Goal: Task Accomplishment & Management: Complete application form

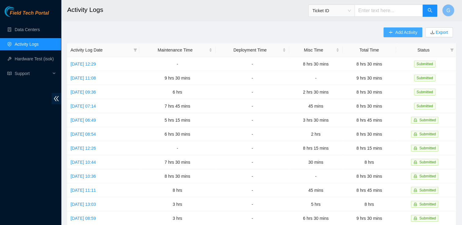
click at [405, 36] on button "Add Activity" at bounding box center [402, 32] width 38 height 10
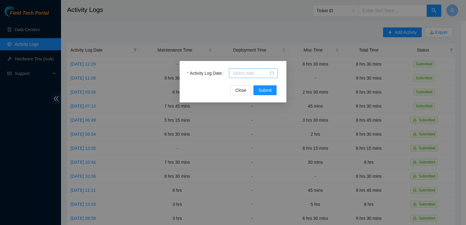
click at [273, 74] on div at bounding box center [253, 73] width 41 height 7
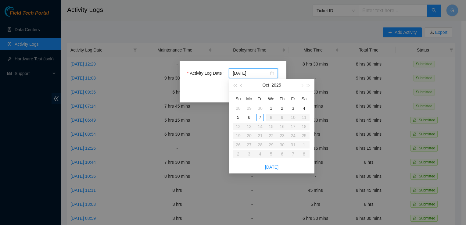
type input "[DATE]"
click at [259, 116] on div "7" at bounding box center [260, 117] width 7 height 7
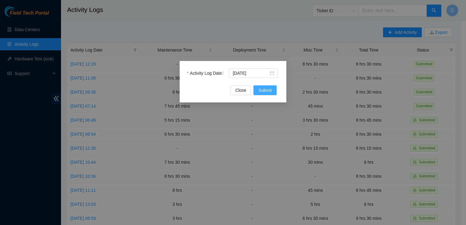
click at [268, 88] on span "Submit" at bounding box center [264, 90] width 13 height 7
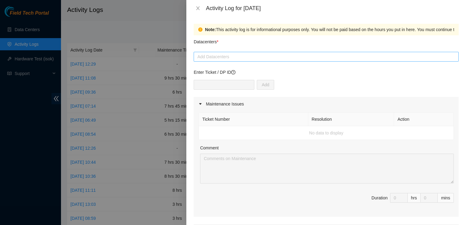
drag, startPoint x: 289, startPoint y: 59, endPoint x: 284, endPoint y: 55, distance: 6.9
click at [290, 57] on div at bounding box center [326, 56] width 262 height 7
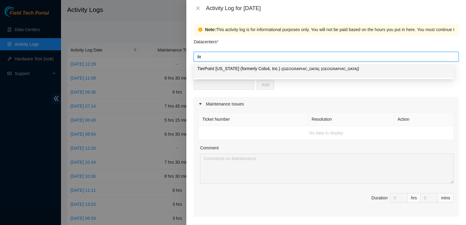
type input "tier"
click at [266, 70] on p "TierPoint [US_STATE] (formerly Colo4, Inc.) ( [GEOGRAPHIC_DATA], [GEOGRAPHIC_DA…" at bounding box center [323, 68] width 253 height 7
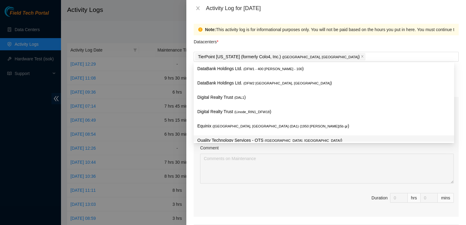
click at [319, 197] on span "Duration 0 hrs 0 mins" at bounding box center [326, 201] width 255 height 17
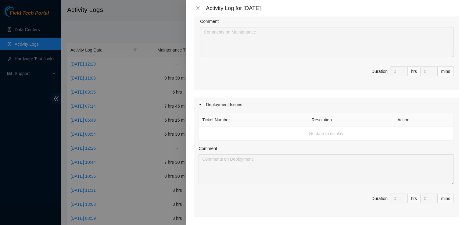
scroll to position [125, 0]
click at [242, 136] on td "No data to display" at bounding box center [326, 136] width 255 height 14
click at [318, 129] on td "No data to display" at bounding box center [326, 136] width 255 height 14
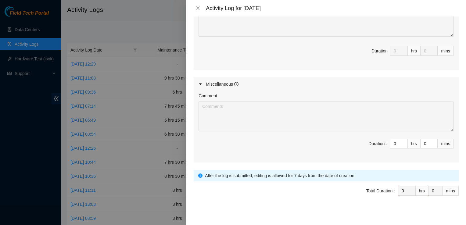
scroll to position [277, 0]
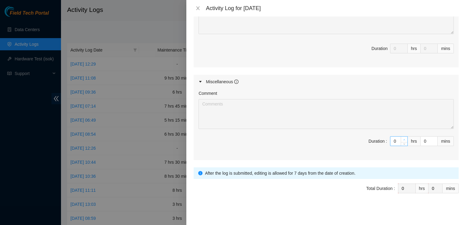
type input "1"
click at [403, 139] on icon "up" at bounding box center [404, 140] width 2 height 2
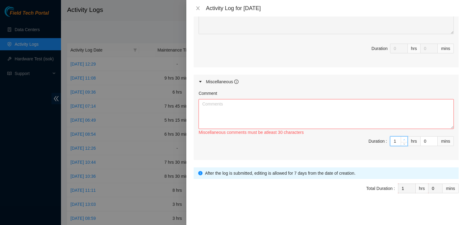
type input "2"
click at [403, 139] on icon "up" at bounding box center [404, 140] width 2 height 2
type input "3"
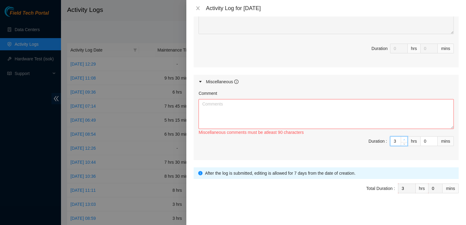
type input "4"
type input "5"
type input "6"
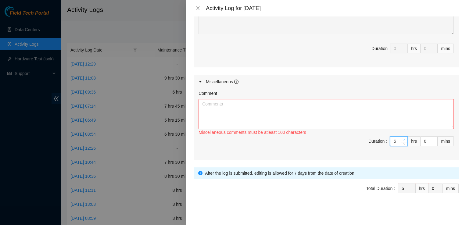
type input "6"
type input "7"
type input "8"
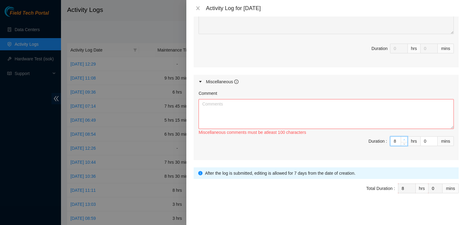
type input "9"
type input "1"
type input "3"
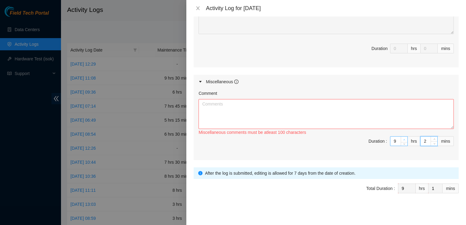
type input "3"
type input "4"
type input "5"
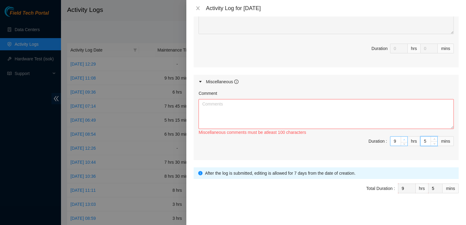
type input "6"
type input "8"
type input "9"
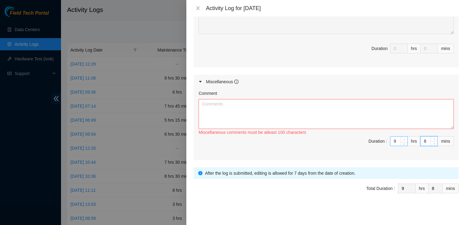
type input "9"
type input "10"
type input "12"
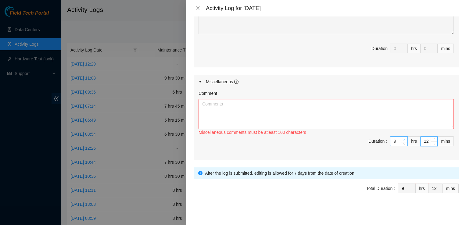
type input "13"
type input "14"
type input "15"
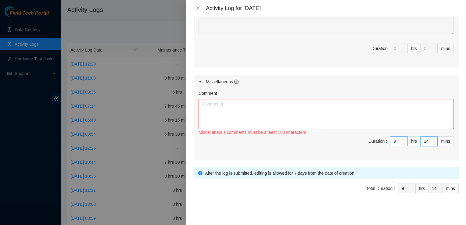
type input "15"
type input "16"
type input "17"
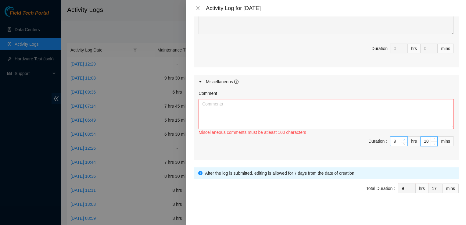
type input "19"
type input "21"
type input "22"
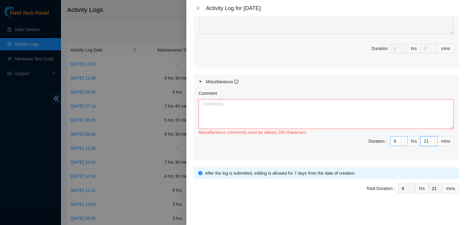
type input "22"
type input "23"
type input "25"
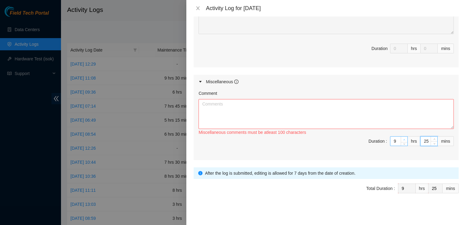
type input "26"
type input "27"
type input "28"
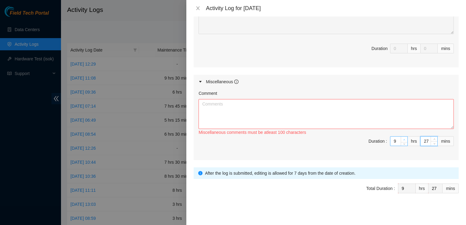
type input "28"
type input "29"
type input "30"
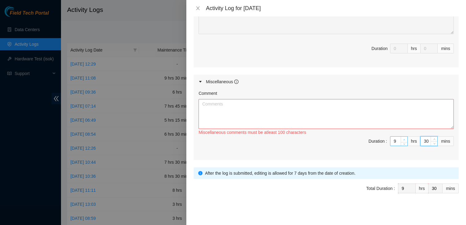
type input "31"
type input "32"
type input "33"
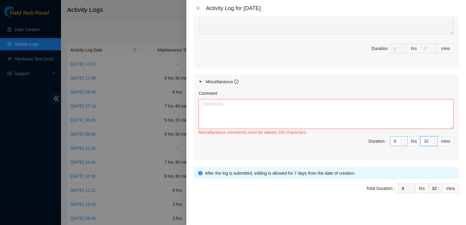
type input "33"
type input "34"
type input "33"
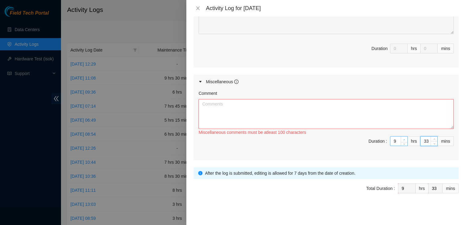
type input "32"
type input "31"
type input "30"
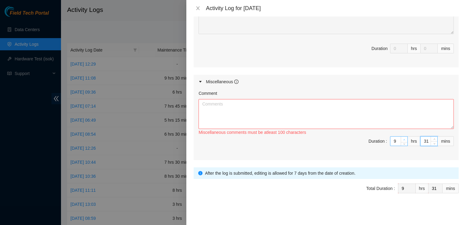
type input "30"
click at [350, 119] on textarea "Comment" at bounding box center [326, 114] width 255 height 30
click at [322, 8] on div "Activity Log for [DATE]" at bounding box center [332, 8] width 253 height 7
click at [289, 112] on textarea "Comment" at bounding box center [326, 114] width 255 height 30
paste textarea "Dp81298 [DATE] rack switches and ran fiber for uplinks to PP in H cage to PP in…"
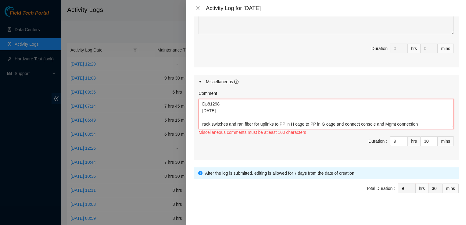
scroll to position [99, 0]
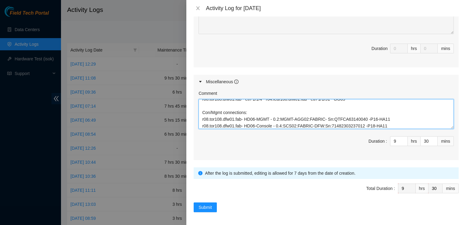
type textarea "Dp81298 [DATE] rack switches and ran fiber for uplinks to PP in H cage to PP in…"
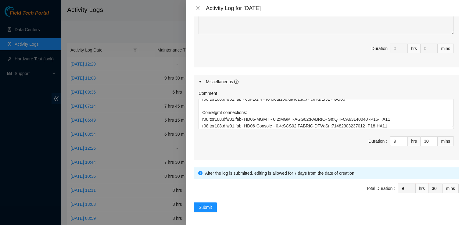
drag, startPoint x: 205, startPoint y: 202, endPoint x: 192, endPoint y: 198, distance: 13.2
click at [192, 198] on div "Note: This activity log is for informational purposes only. You will not be pai…" at bounding box center [326, 120] width 280 height 209
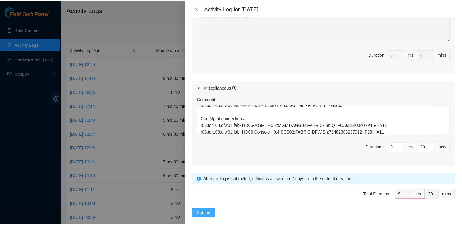
scroll to position [277, 0]
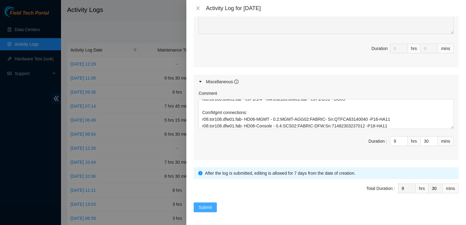
click at [205, 206] on span "Submit" at bounding box center [205, 207] width 13 height 7
